Goal: Navigation & Orientation: Find specific page/section

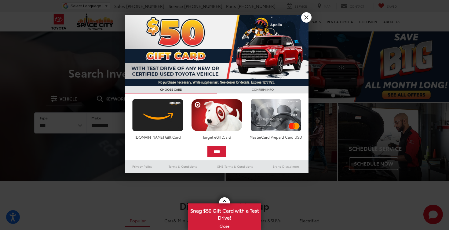
click at [306, 22] on link "X" at bounding box center [306, 17] width 10 height 10
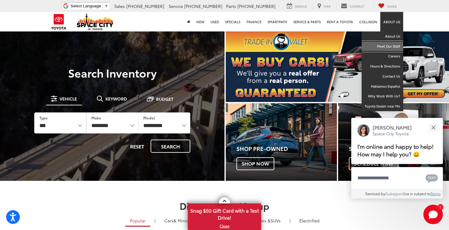
click at [386, 43] on link "Meet Our Staff" at bounding box center [383, 47] width 42 height 10
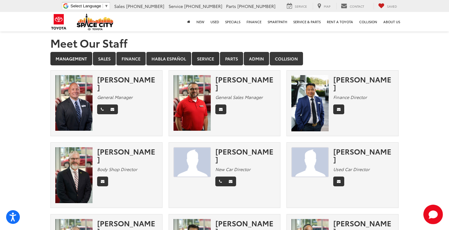
click at [205, 59] on link "Service" at bounding box center [205, 58] width 27 height 13
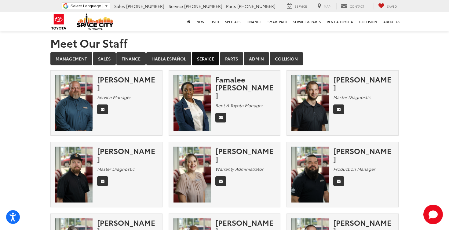
click at [209, 59] on link "Service" at bounding box center [205, 58] width 27 height 13
click at [288, 57] on link "Collision" at bounding box center [286, 58] width 33 height 13
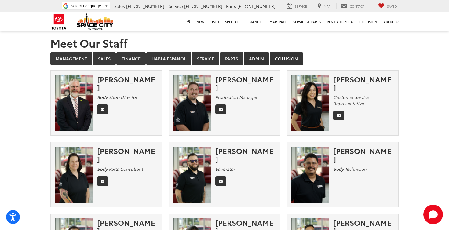
click at [260, 57] on link "Admin" at bounding box center [256, 58] width 25 height 13
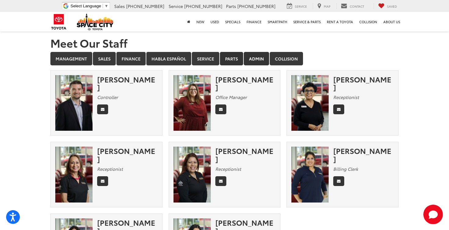
click at [233, 58] on link "Parts" at bounding box center [231, 58] width 23 height 13
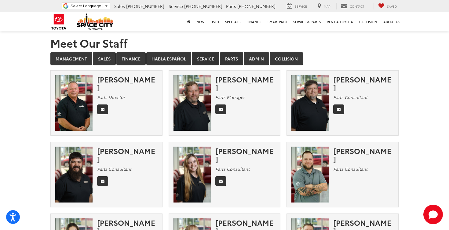
click at [209, 60] on link "Service" at bounding box center [205, 58] width 27 height 13
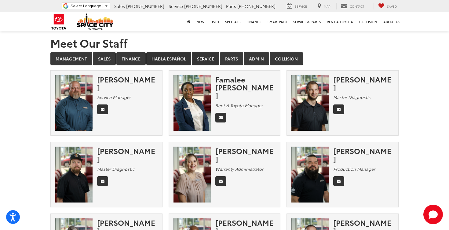
click at [172, 59] on link "Habla Español" at bounding box center [168, 58] width 45 height 13
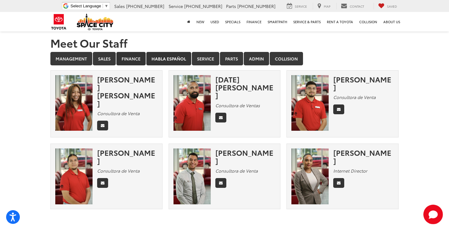
click at [133, 62] on link "Finance" at bounding box center [130, 58] width 29 height 13
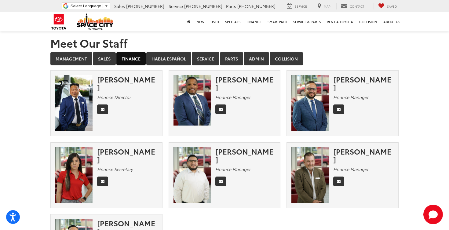
click at [131, 60] on link "Finance" at bounding box center [130, 58] width 29 height 13
click at [133, 62] on link "Finance" at bounding box center [130, 58] width 29 height 13
click at [106, 60] on link "Sales" at bounding box center [104, 58] width 23 height 13
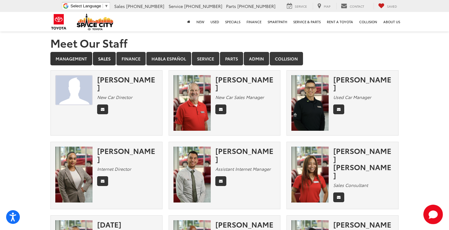
click at [75, 60] on link "Management" at bounding box center [71, 58] width 42 height 13
